Goal: Task Accomplishment & Management: Use online tool/utility

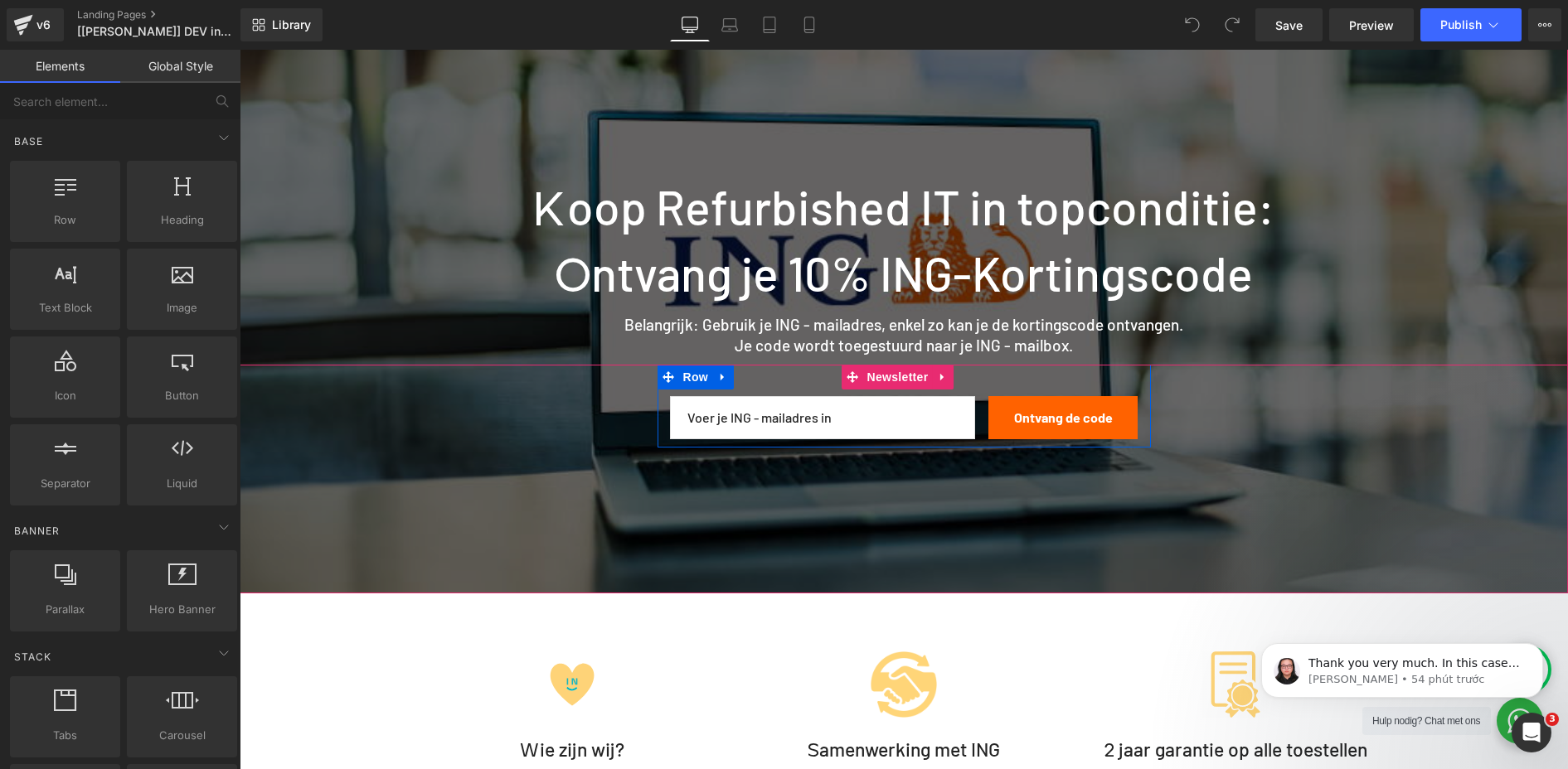
click at [970, 423] on div "Email Field" at bounding box center [825, 418] width 312 height 43
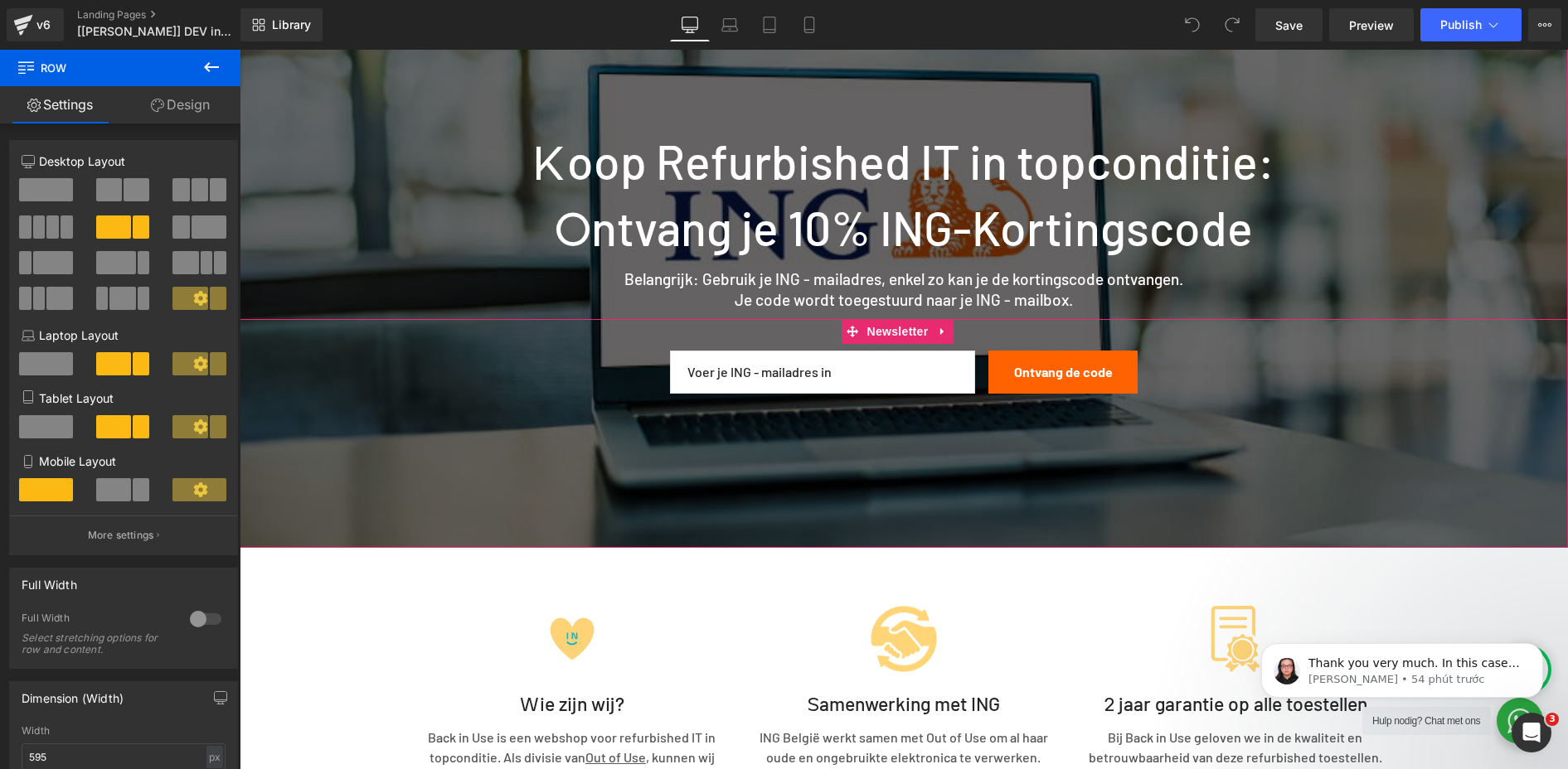
scroll to position [332, 0]
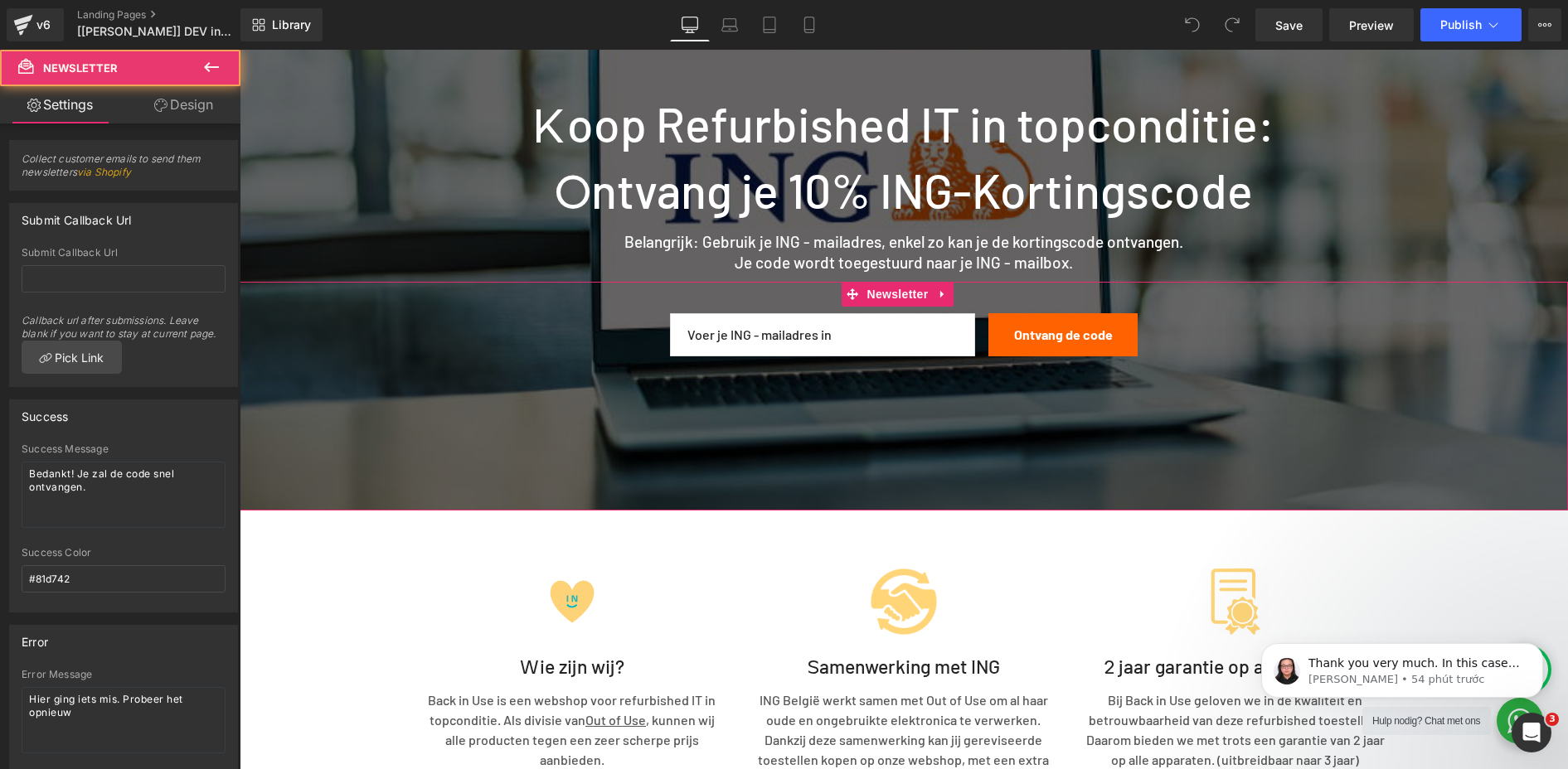
click at [661, 416] on div "Email Field Ontvang de code Submit Button Row Newsletter" at bounding box center [904, 396] width 1328 height 229
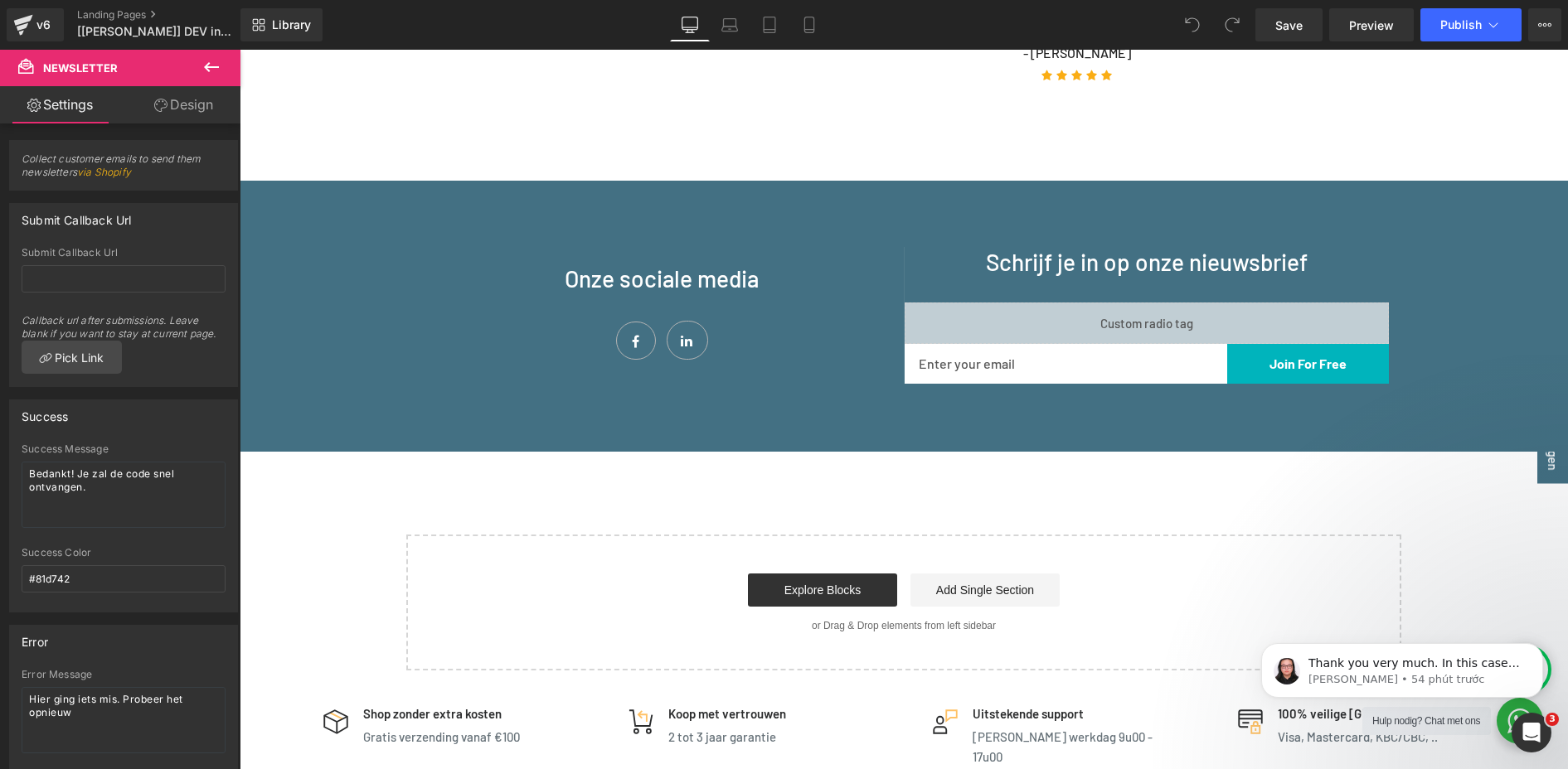
scroll to position [1598, 0]
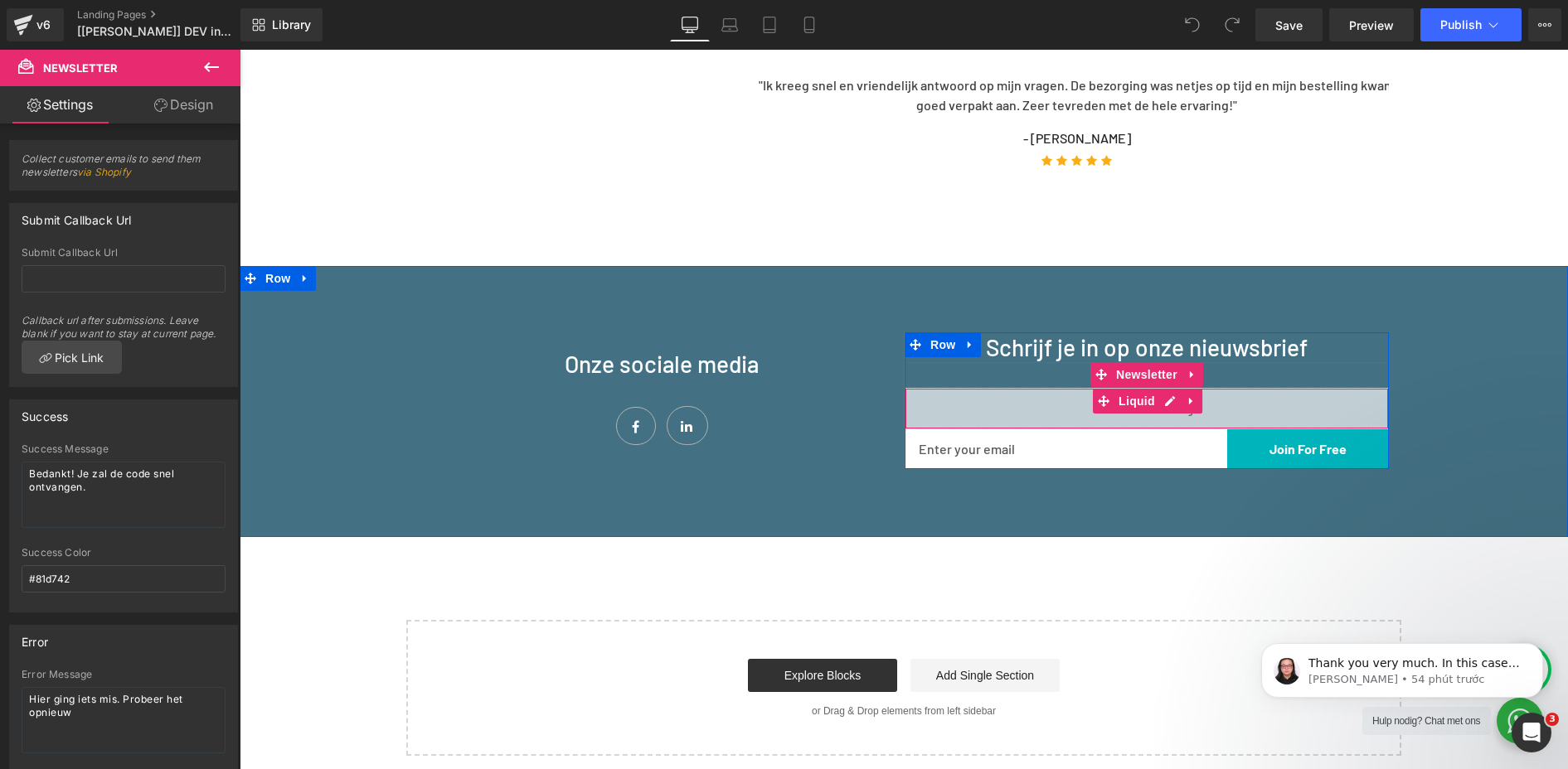
click at [1165, 405] on div "Liquid" at bounding box center [1146, 408] width 484 height 42
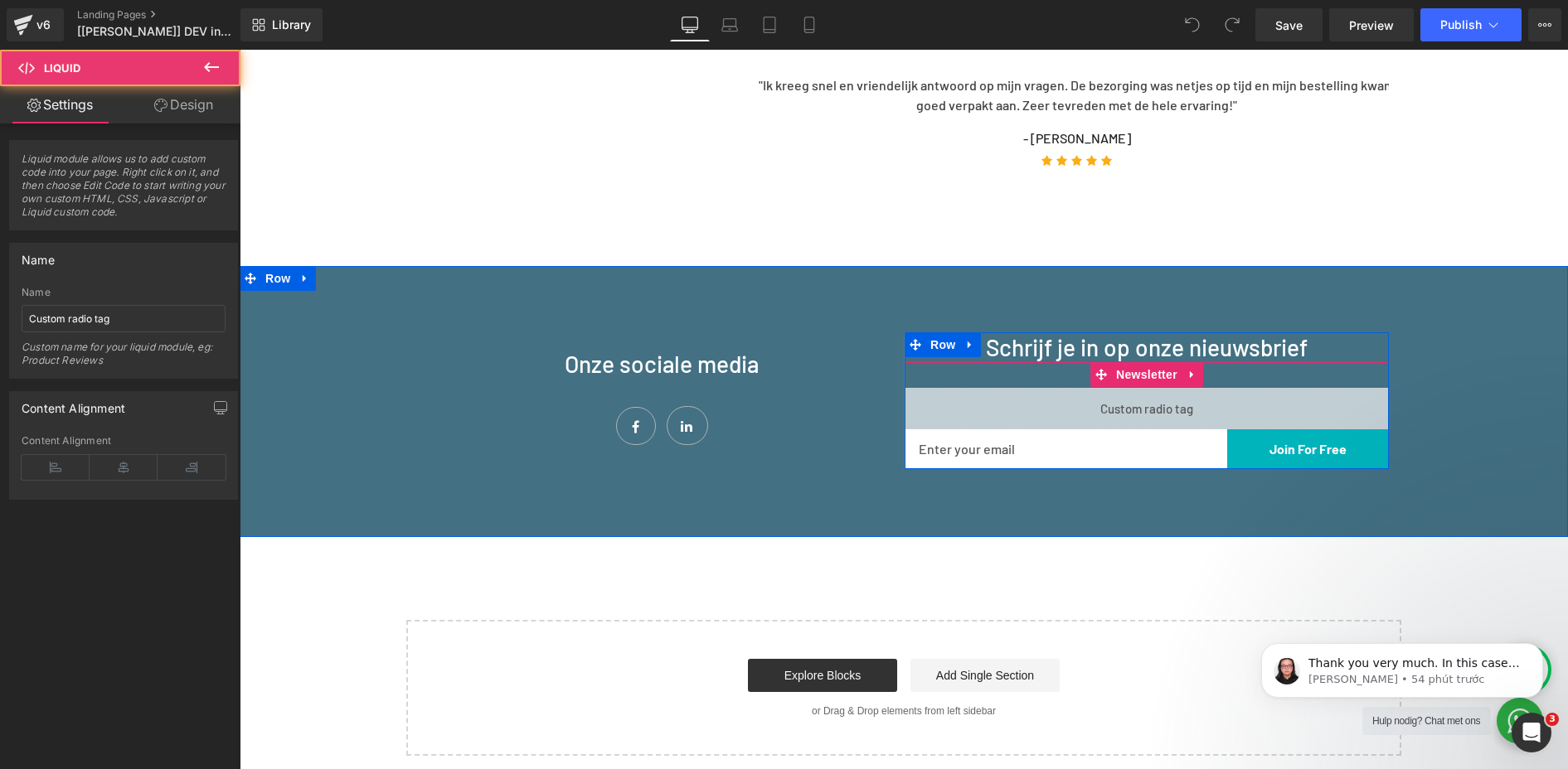
click at [1157, 404] on div "Liquid" at bounding box center [1146, 408] width 484 height 42
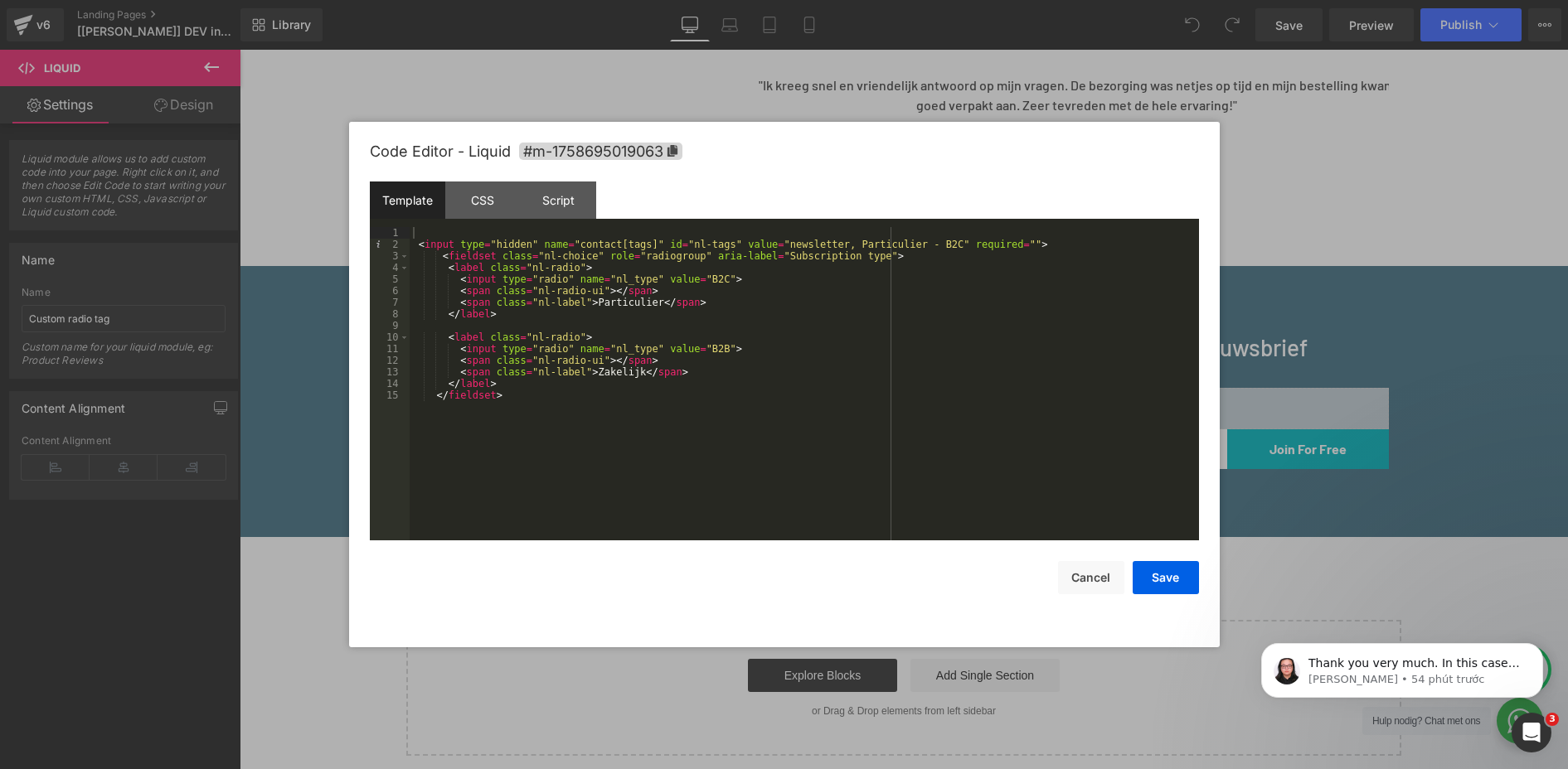
click at [1075, 243] on div "< input type = "hidden" name = "contact[tags]" id = "nl-tags" value = "newslett…" at bounding box center [804, 396] width 790 height 337
click at [420, 238] on div "< input type = "hidden" name = "contact[tags]" id = "nl-tags" value = "newslett…" at bounding box center [804, 396] width 790 height 337
click at [418, 242] on div "< input type = "hidden" name = "contact[tags]" id = "nl-tags" value = "newslett…" at bounding box center [804, 396] width 790 height 337
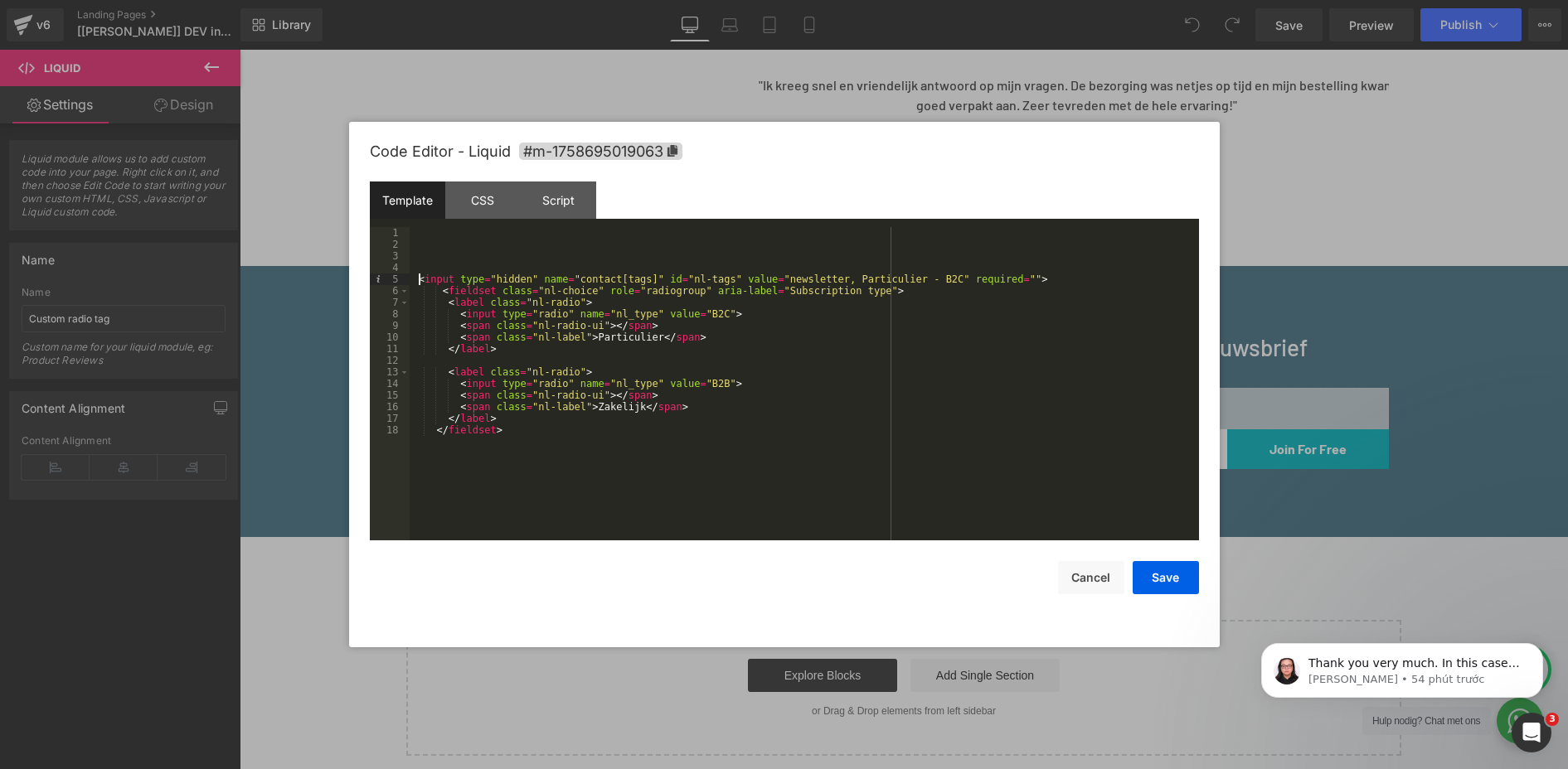
click at [439, 236] on div "< input type = "hidden" name = "contact[tags]" id = "nl-tags" value = "newslett…" at bounding box center [804, 396] width 790 height 337
drag, startPoint x: 610, startPoint y: 243, endPoint x: 408, endPoint y: 219, distance: 203.4
click at [408, 219] on div "Template CSS Script Data 1 2 3 4 5 6 7 8 9 10 11 12 13 14 15 16 17 18 [DOMAIN_N…" at bounding box center [784, 361] width 830 height 359
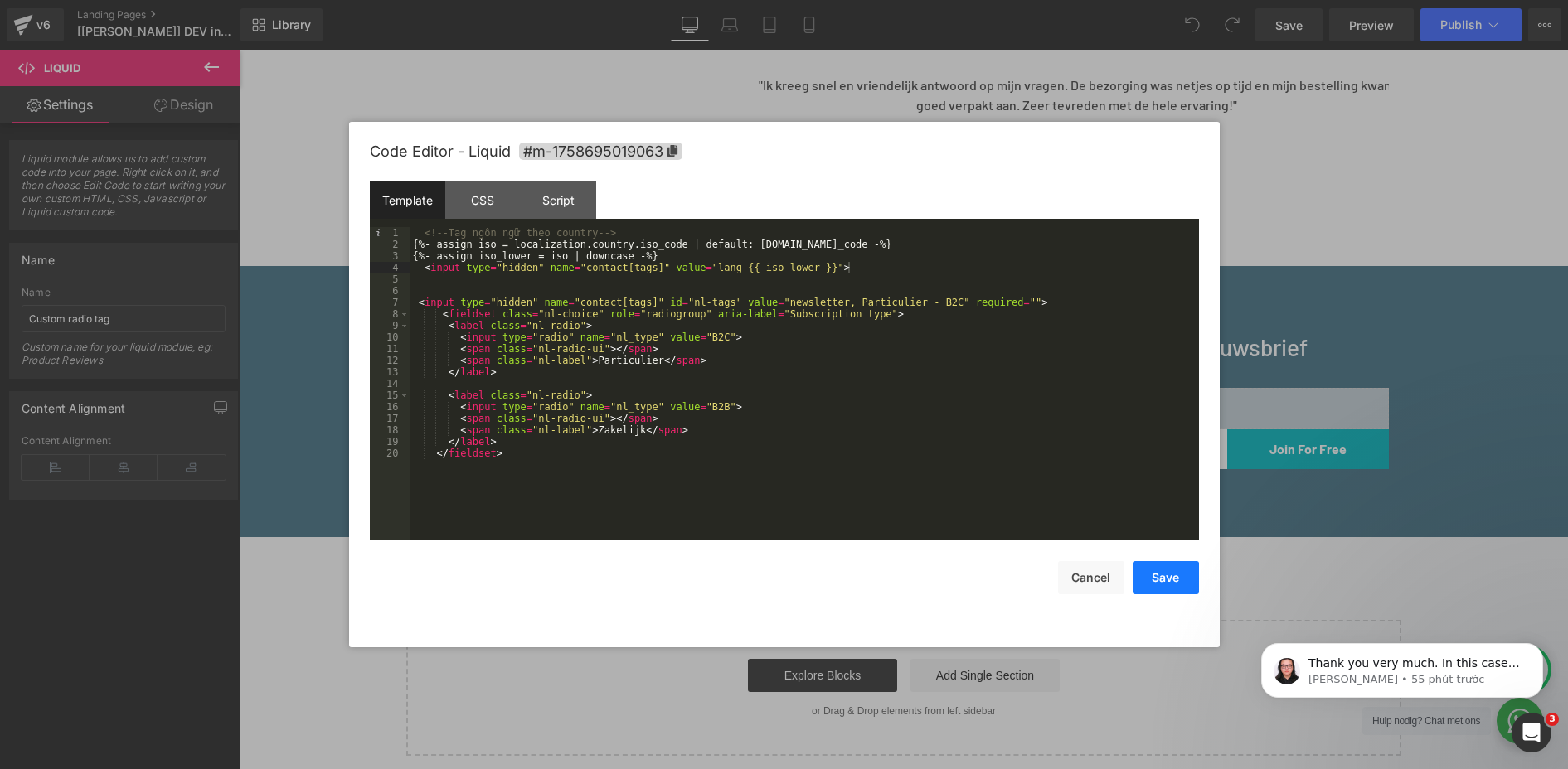
click at [1153, 575] on button "Save" at bounding box center [1166, 578] width 66 height 33
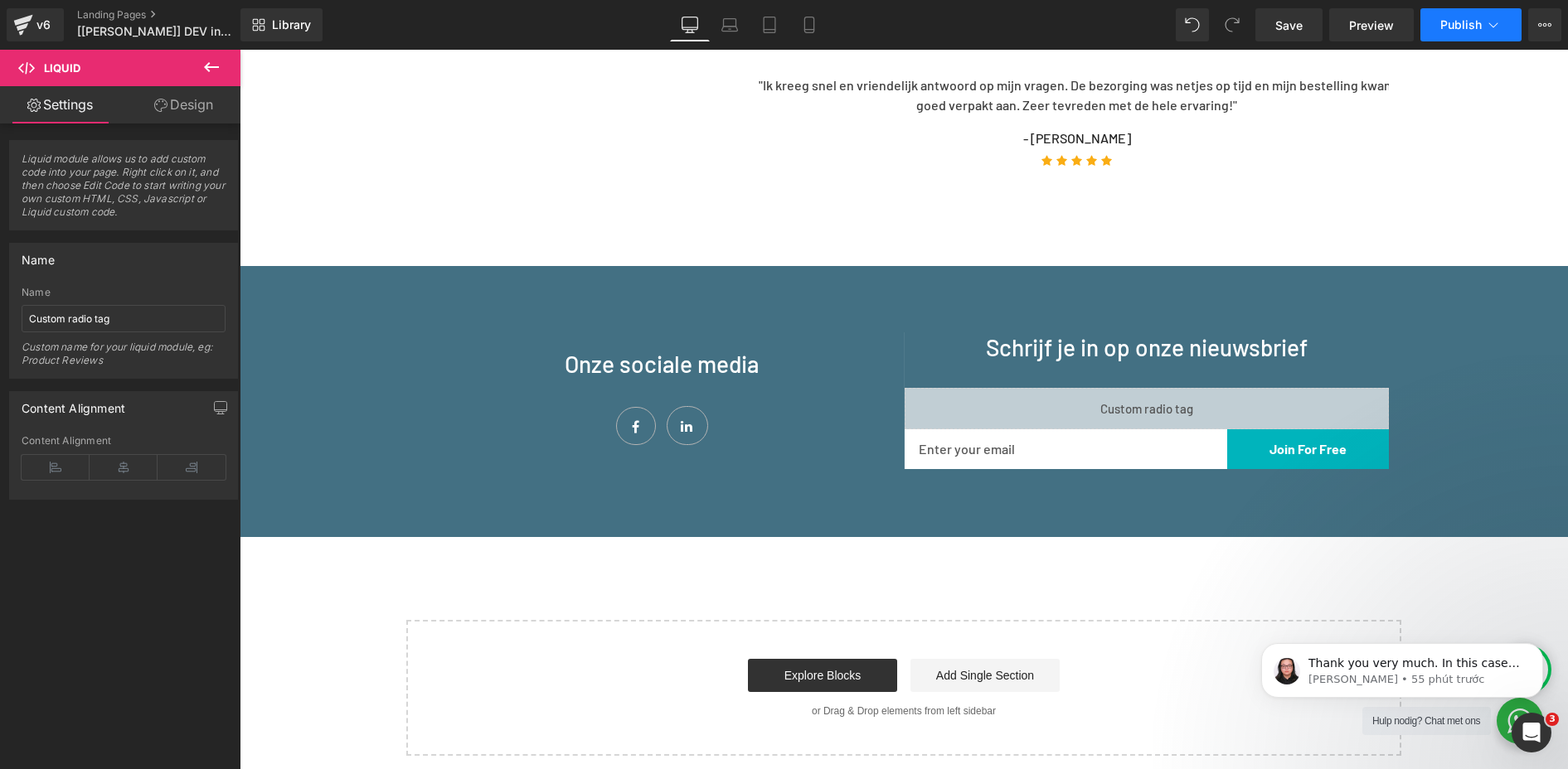
click at [1459, 26] on span "Publish" at bounding box center [1461, 25] width 42 height 14
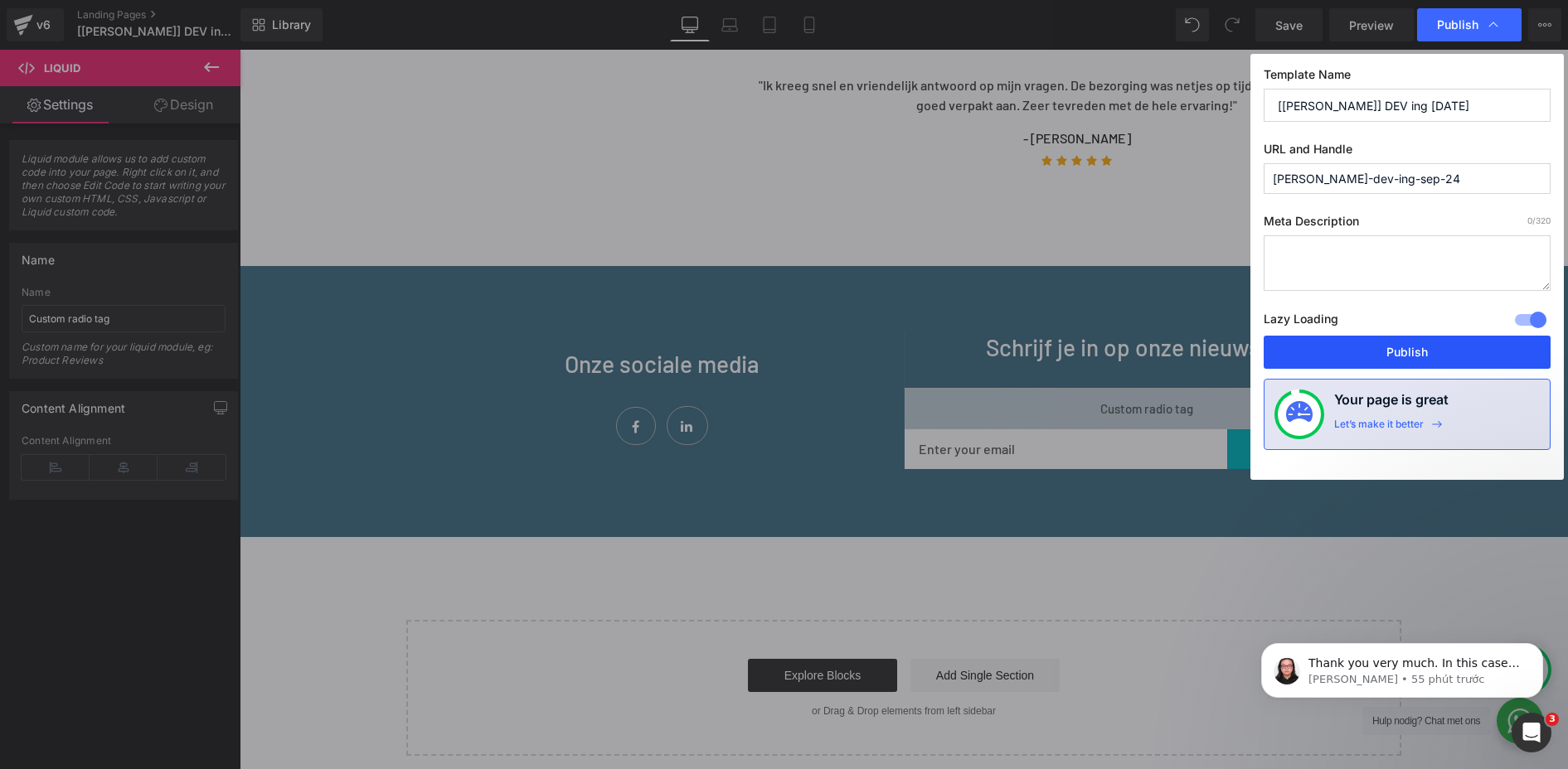
click at [1409, 350] on button "Publish" at bounding box center [1406, 352] width 287 height 33
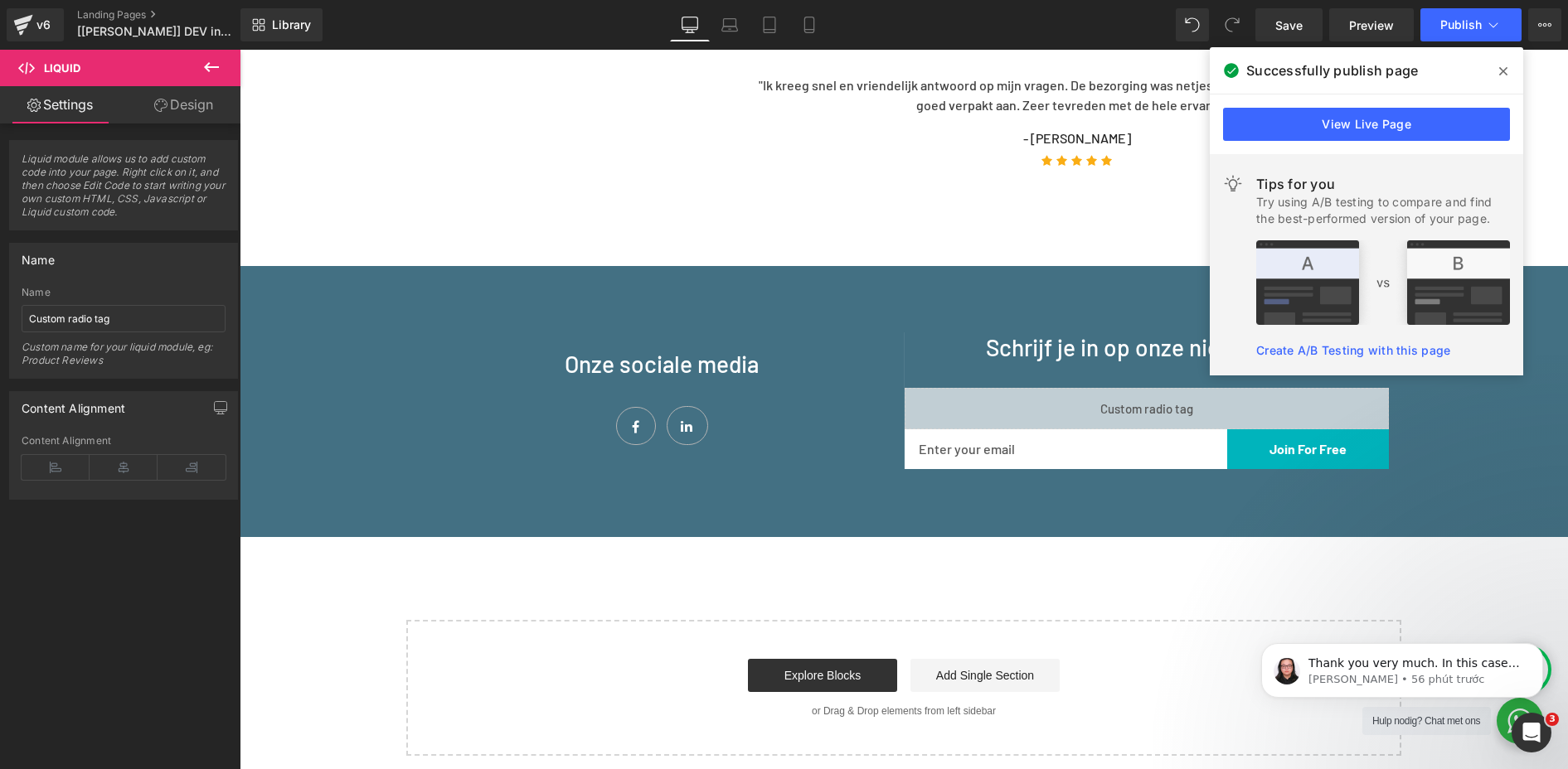
click at [1503, 67] on icon at bounding box center [1503, 71] width 9 height 14
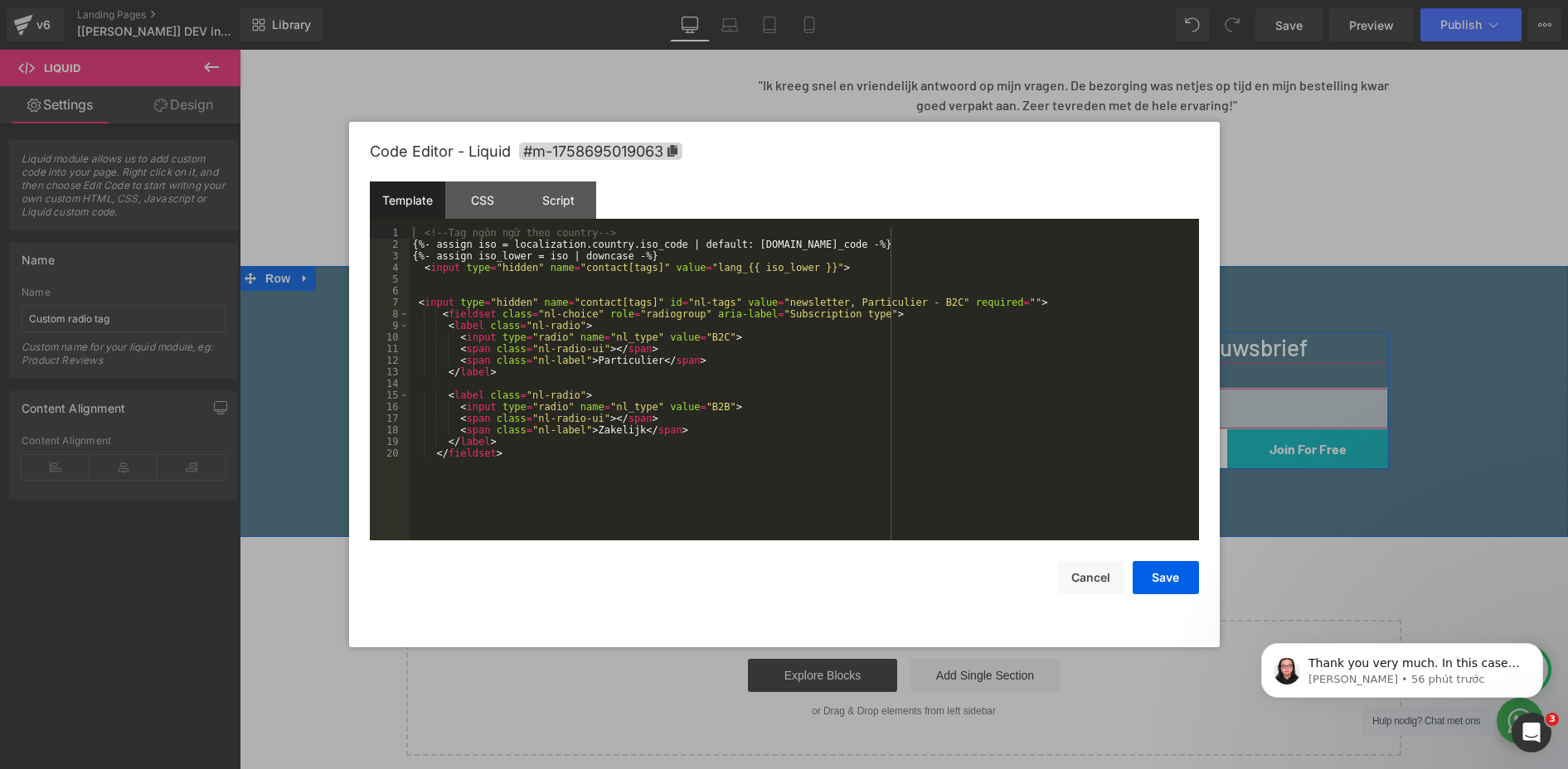
click at [1163, 399] on div "Liquid" at bounding box center [1146, 408] width 484 height 42
drag, startPoint x: 1155, startPoint y: 567, endPoint x: 1153, endPoint y: 557, distance: 10.2
click at [1155, 567] on button "Save" at bounding box center [1166, 578] width 66 height 33
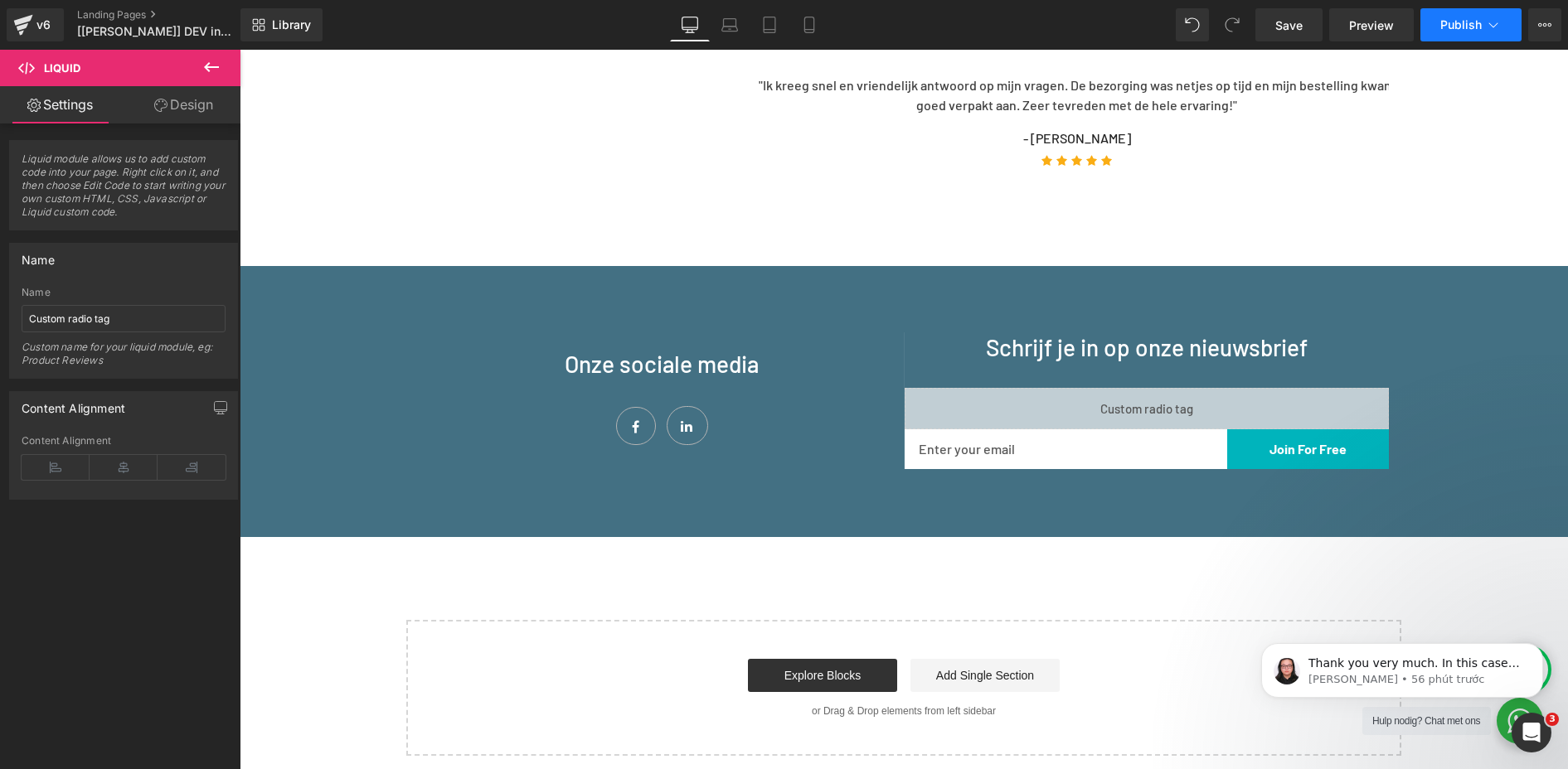
click at [1438, 33] on button "Publish" at bounding box center [1470, 25] width 101 height 33
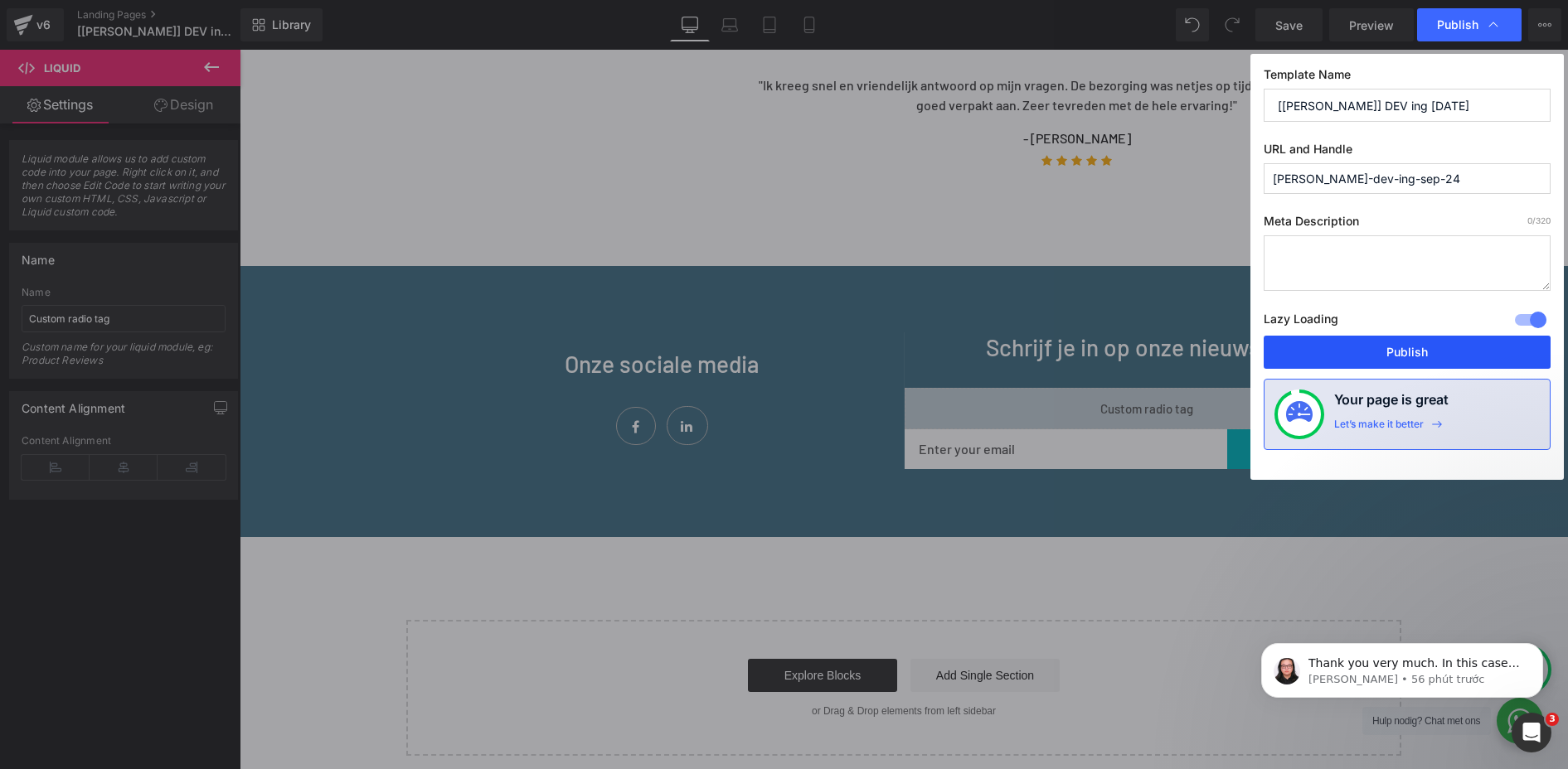
click at [1428, 348] on button "Publish" at bounding box center [1406, 352] width 287 height 33
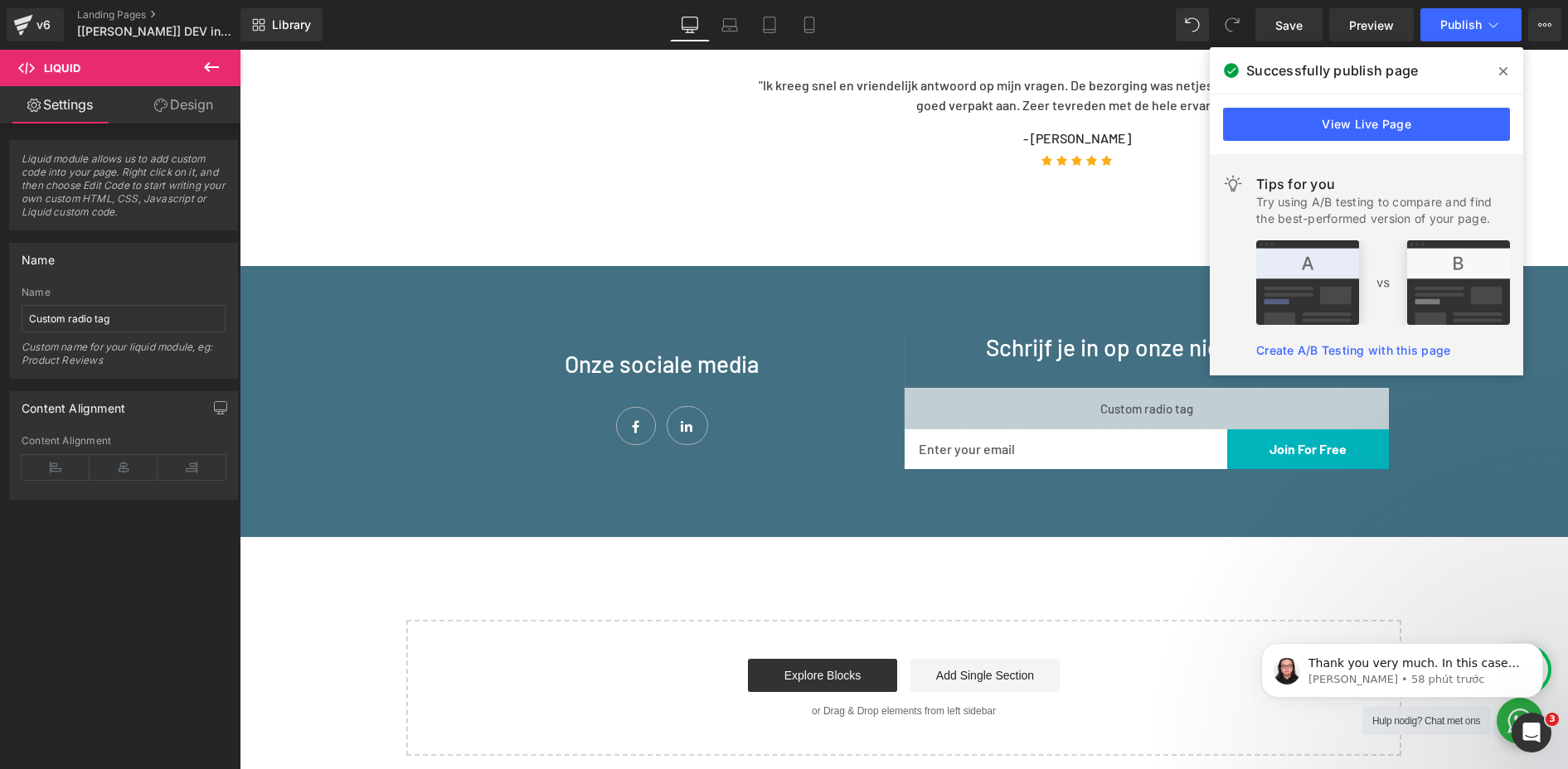
click at [895, 245] on div "Wat vinden mensen van 'Back in Use'? Heading Row "Ik kreeg snel en vriendelijk …" at bounding box center [904, 85] width 1328 height 361
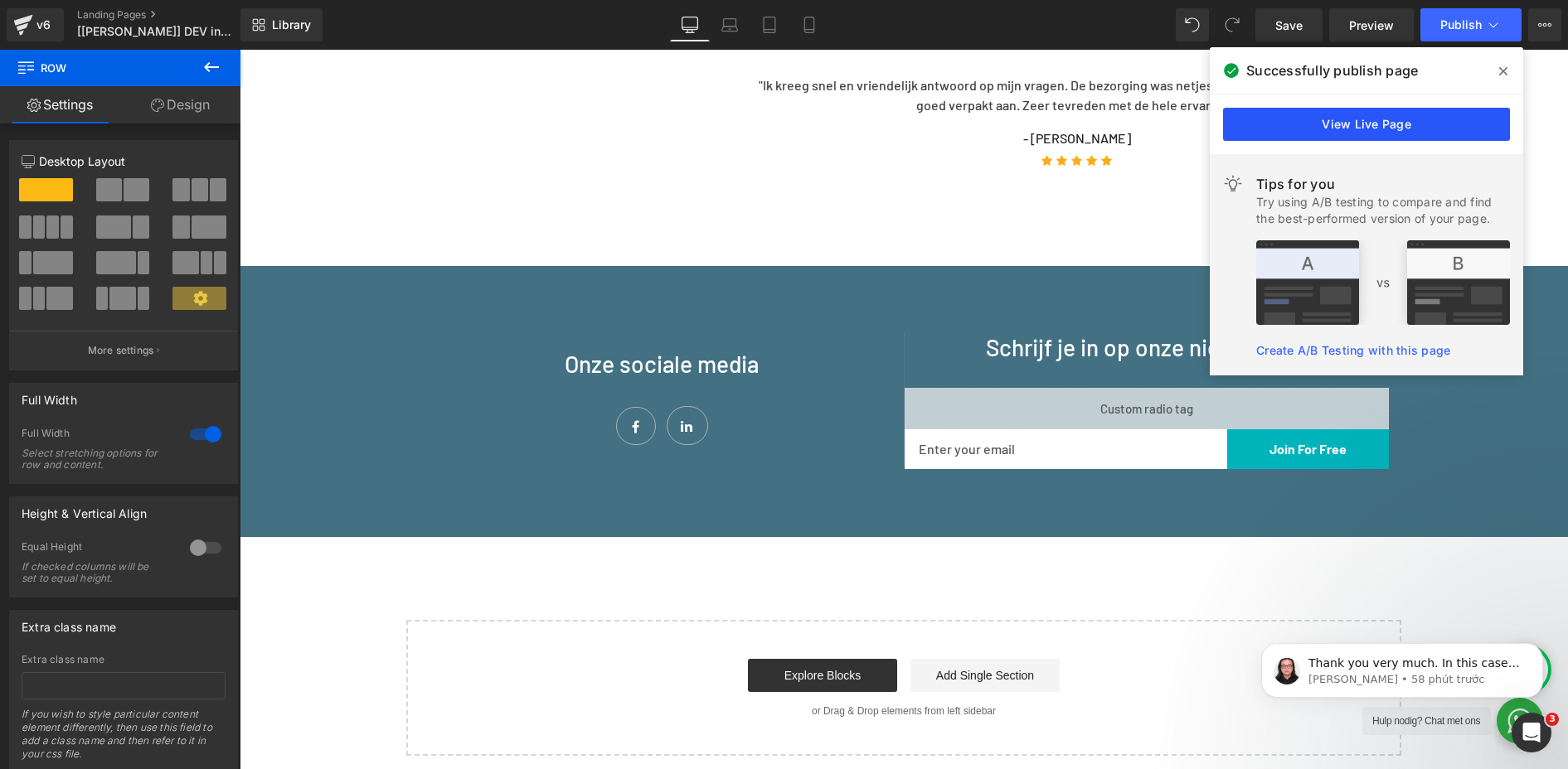
click at [1366, 124] on link "View Live Page" at bounding box center [1366, 124] width 287 height 33
